Goal: Task Accomplishment & Management: Use online tool/utility

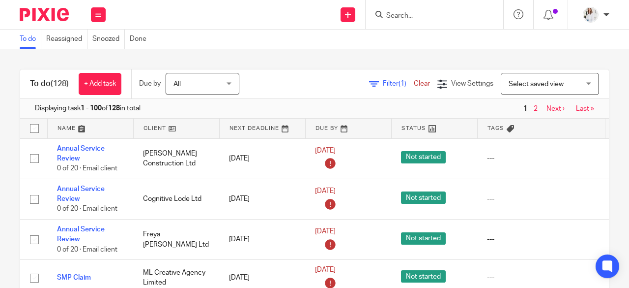
click at [402, 9] on form at bounding box center [437, 14] width 105 height 12
click at [403, 13] on input "Search" at bounding box center [429, 16] width 88 height 9
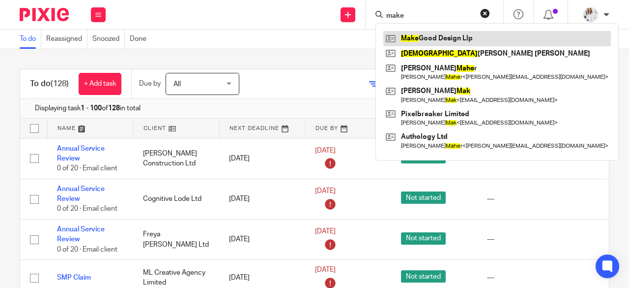
type input "make"
click at [412, 39] on link at bounding box center [497, 38] width 228 height 15
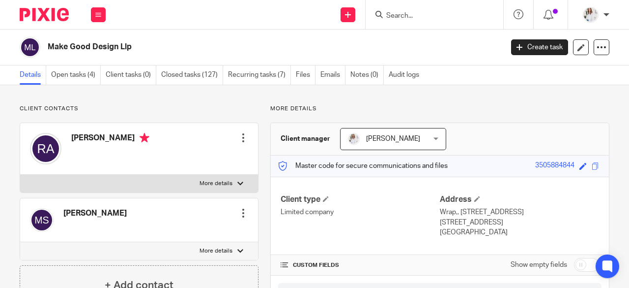
click at [69, 85] on div "Details Open tasks (4) Client tasks (0) Closed tasks (127) Recurring tasks (7) …" at bounding box center [314, 75] width 629 height 20
click at [68, 75] on link "Open tasks (4)" at bounding box center [76, 74] width 50 height 19
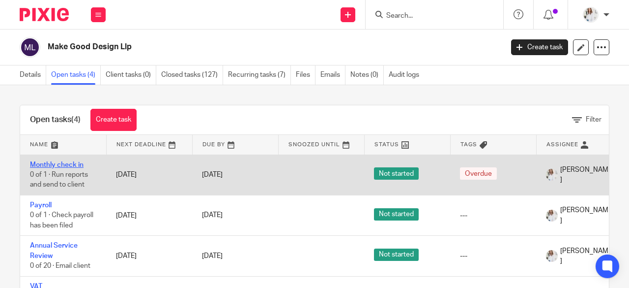
click at [77, 165] on link "Monthly check in" at bounding box center [57, 164] width 54 height 7
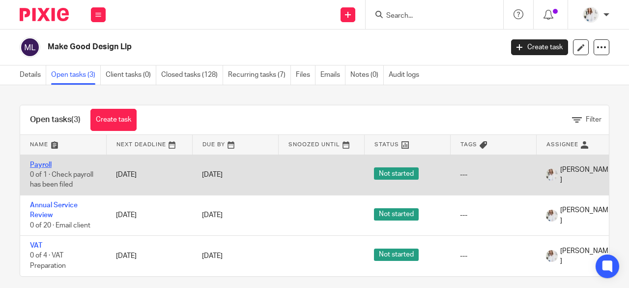
click at [50, 165] on link "Payroll" at bounding box center [41, 164] width 22 height 7
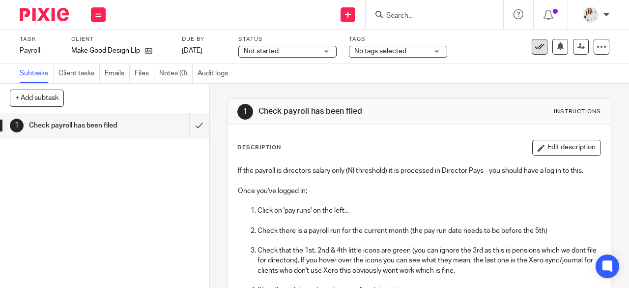
click at [535, 43] on icon at bounding box center [540, 47] width 10 height 10
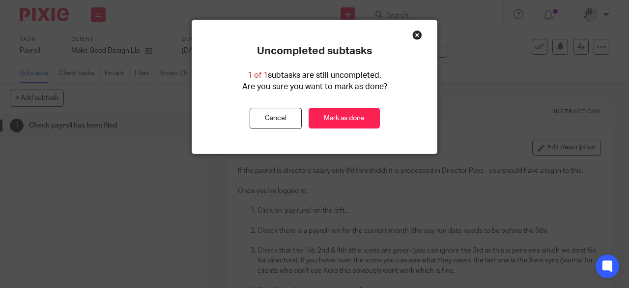
click at [349, 107] on div "Uncompleted subtasks 1 of 1 subtasks are still uncompleted. Are you sure you wa…" at bounding box center [314, 87] width 245 height 84
click at [351, 118] on link "Mark as done" at bounding box center [344, 118] width 71 height 21
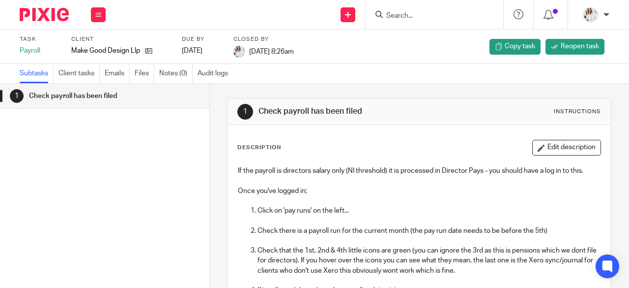
click at [95, 12] on button at bounding box center [98, 14] width 15 height 15
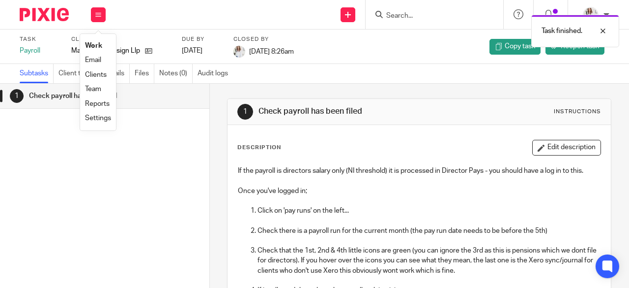
click at [97, 48] on link "Work" at bounding box center [93, 45] width 17 height 7
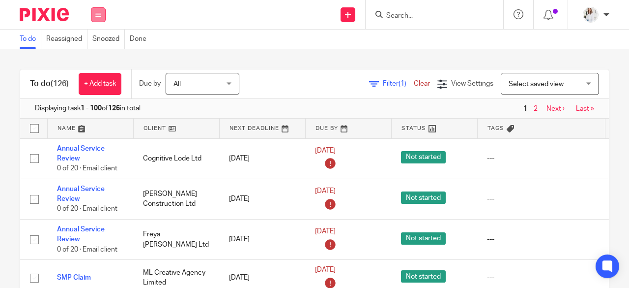
click at [99, 14] on icon at bounding box center [98, 15] width 6 height 6
